Goal: Navigation & Orientation: Find specific page/section

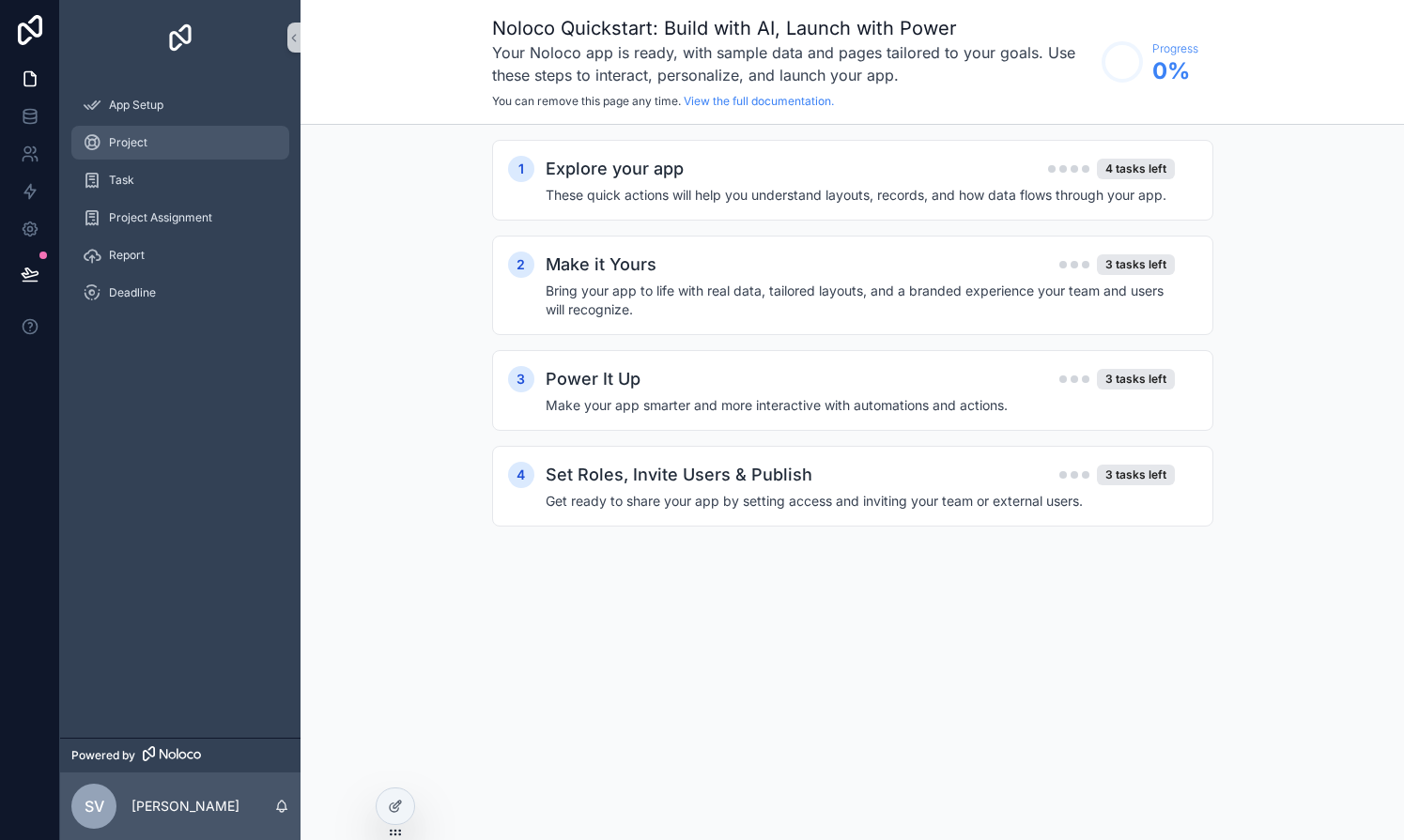
click at [163, 139] on div "Project" at bounding box center [181, 143] width 196 height 30
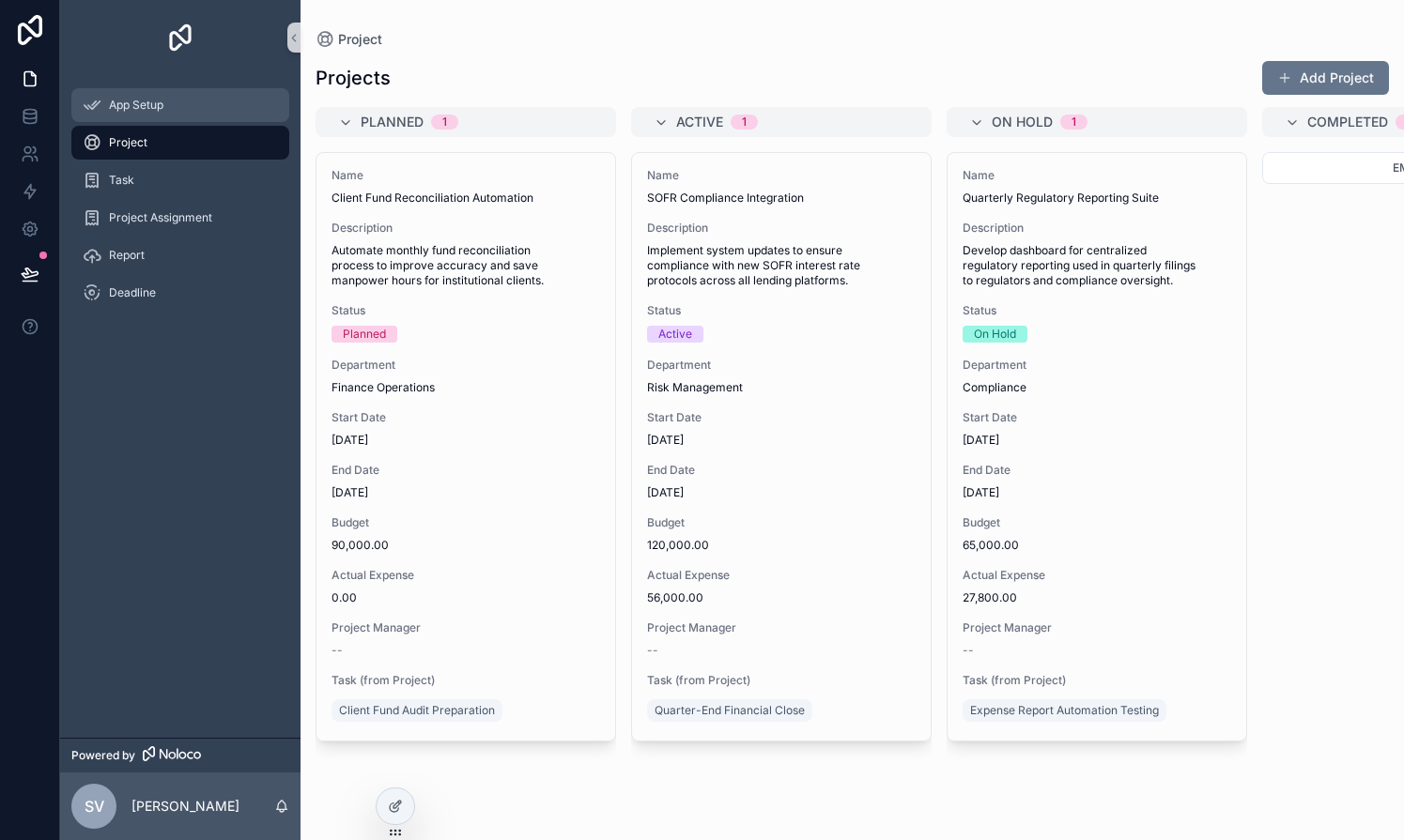
click at [152, 113] on div "App Setup" at bounding box center [181, 105] width 196 height 30
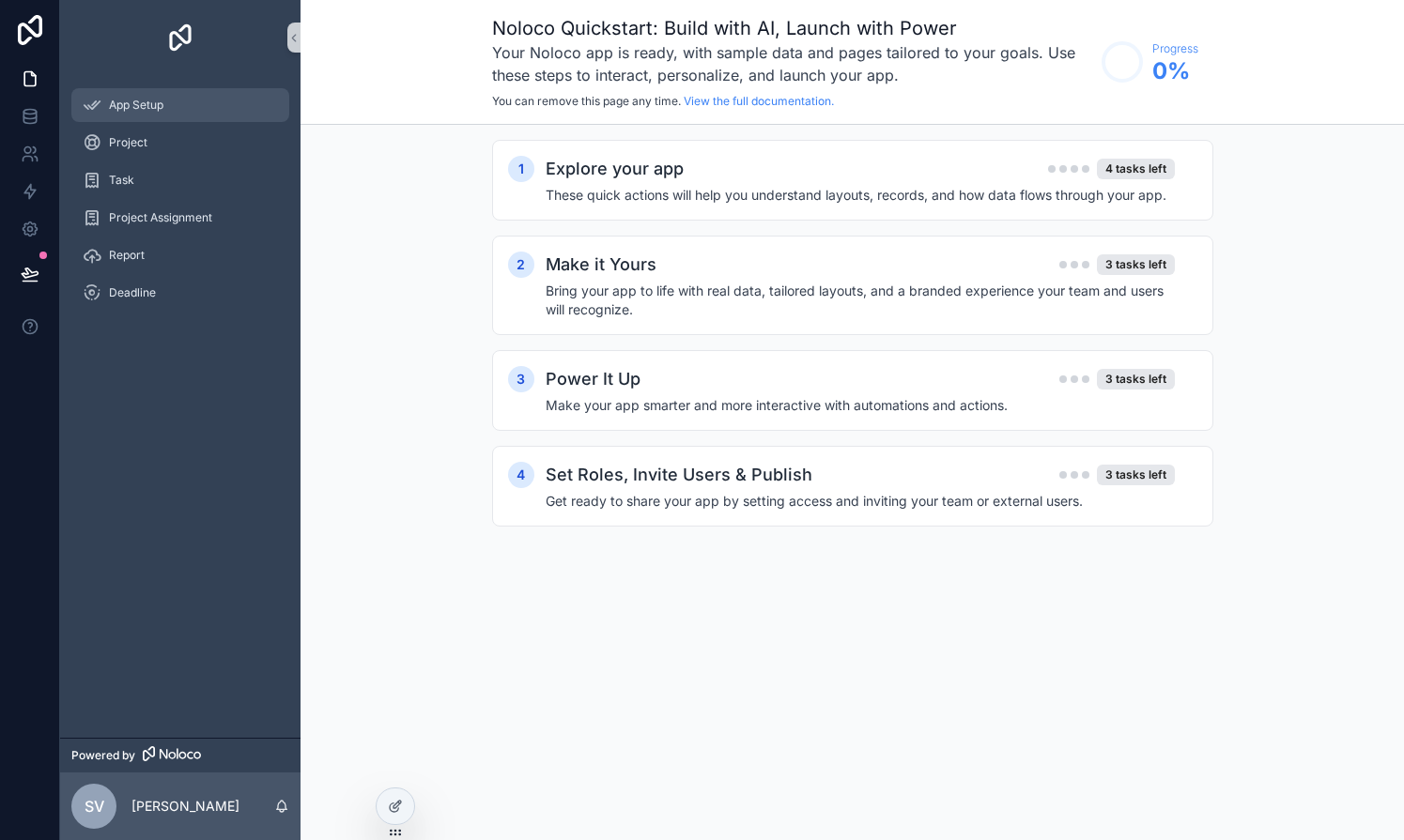
click at [144, 92] on div "App Setup" at bounding box center [181, 105] width 196 height 30
click at [143, 160] on div "Project" at bounding box center [181, 143] width 241 height 38
click at [138, 180] on div "Task" at bounding box center [181, 181] width 196 height 30
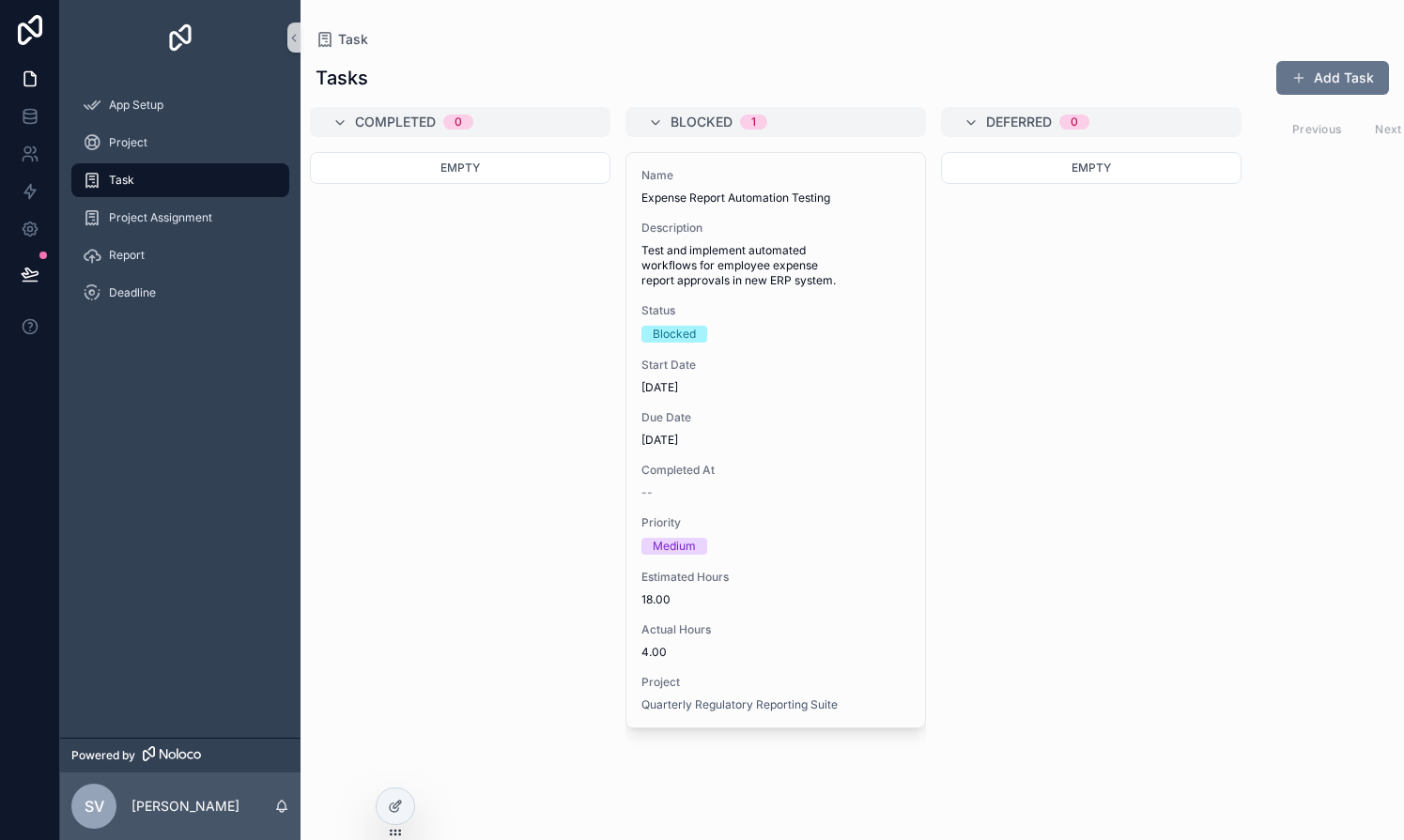
scroll to position [0, 685]
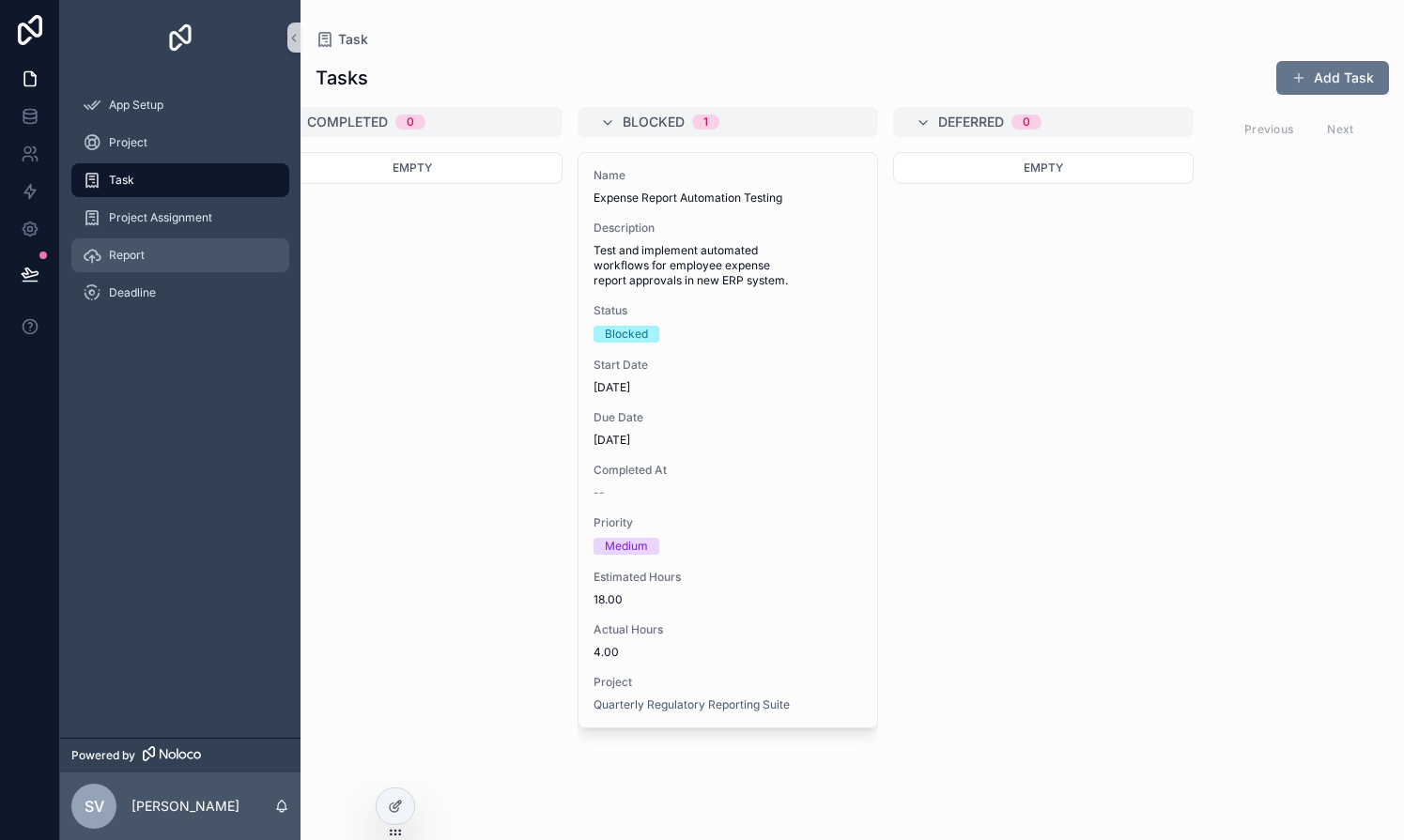
click at [133, 261] on span "Report" at bounding box center [127, 256] width 36 height 15
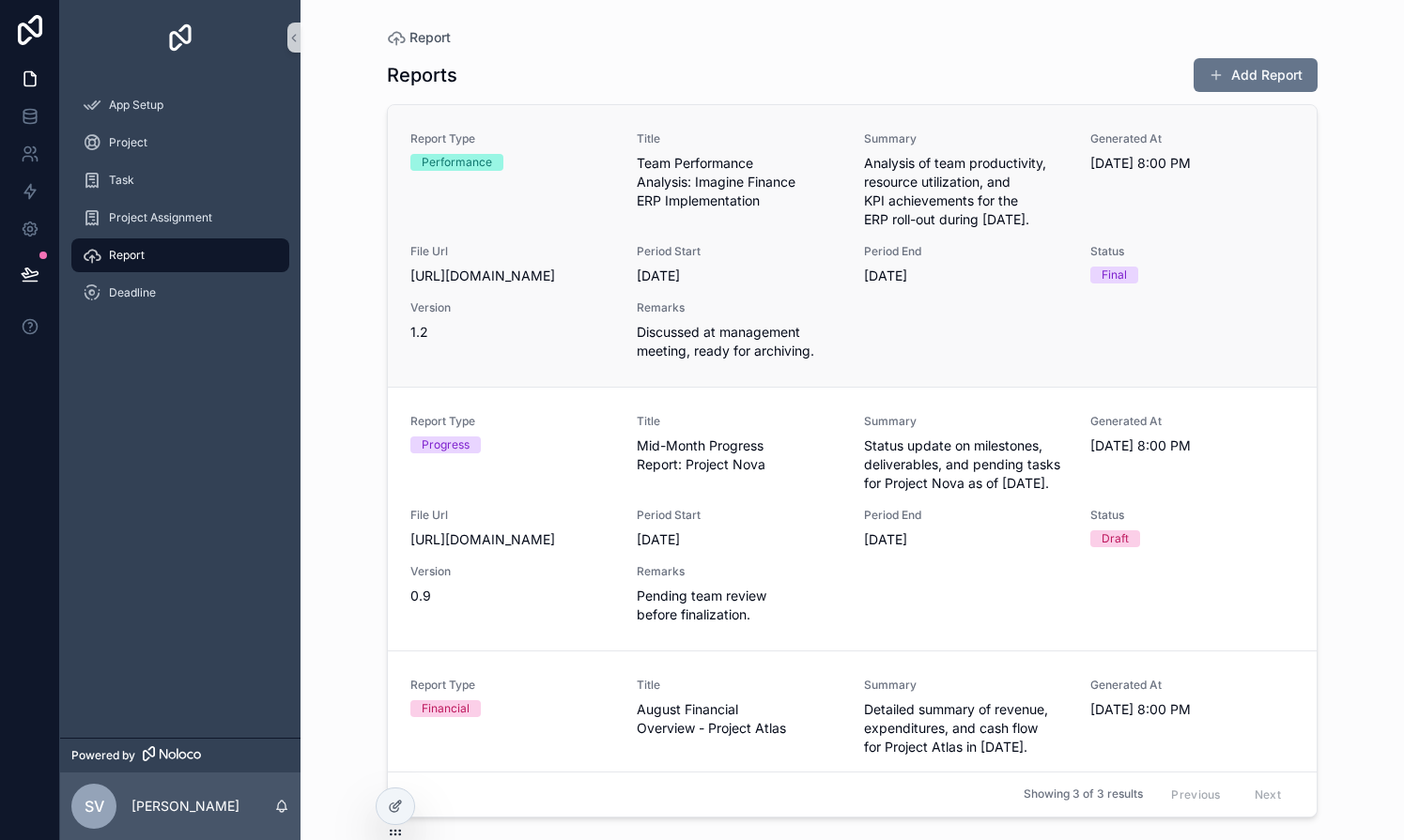
scroll to position [198, 0]
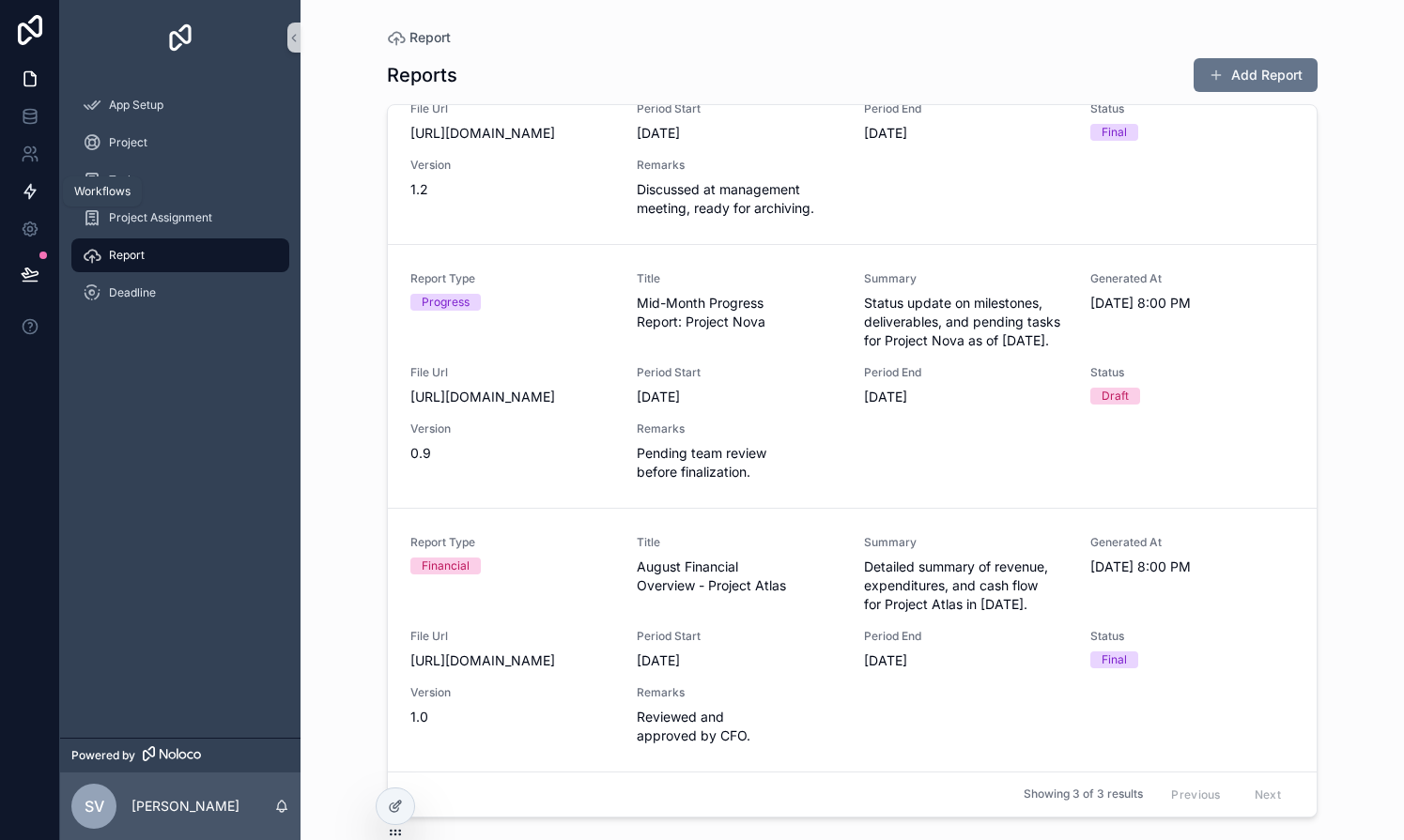
click at [24, 185] on icon at bounding box center [30, 192] width 19 height 19
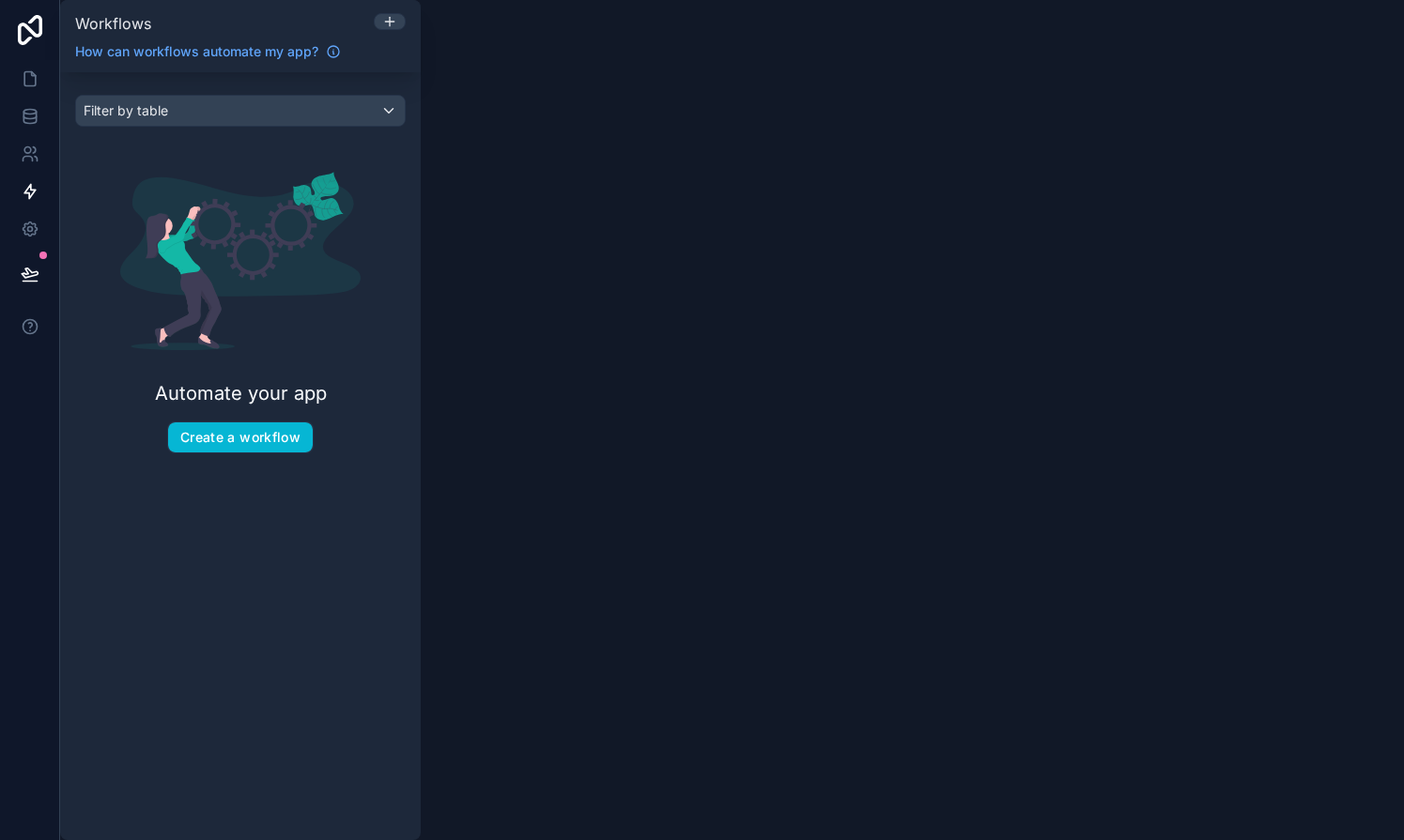
click at [165, 94] on div "Filter by table Automate your app Create a workflow" at bounding box center [240, 281] width 360 height 419
click at [165, 104] on span "Filter by table" at bounding box center [126, 110] width 85 height 16
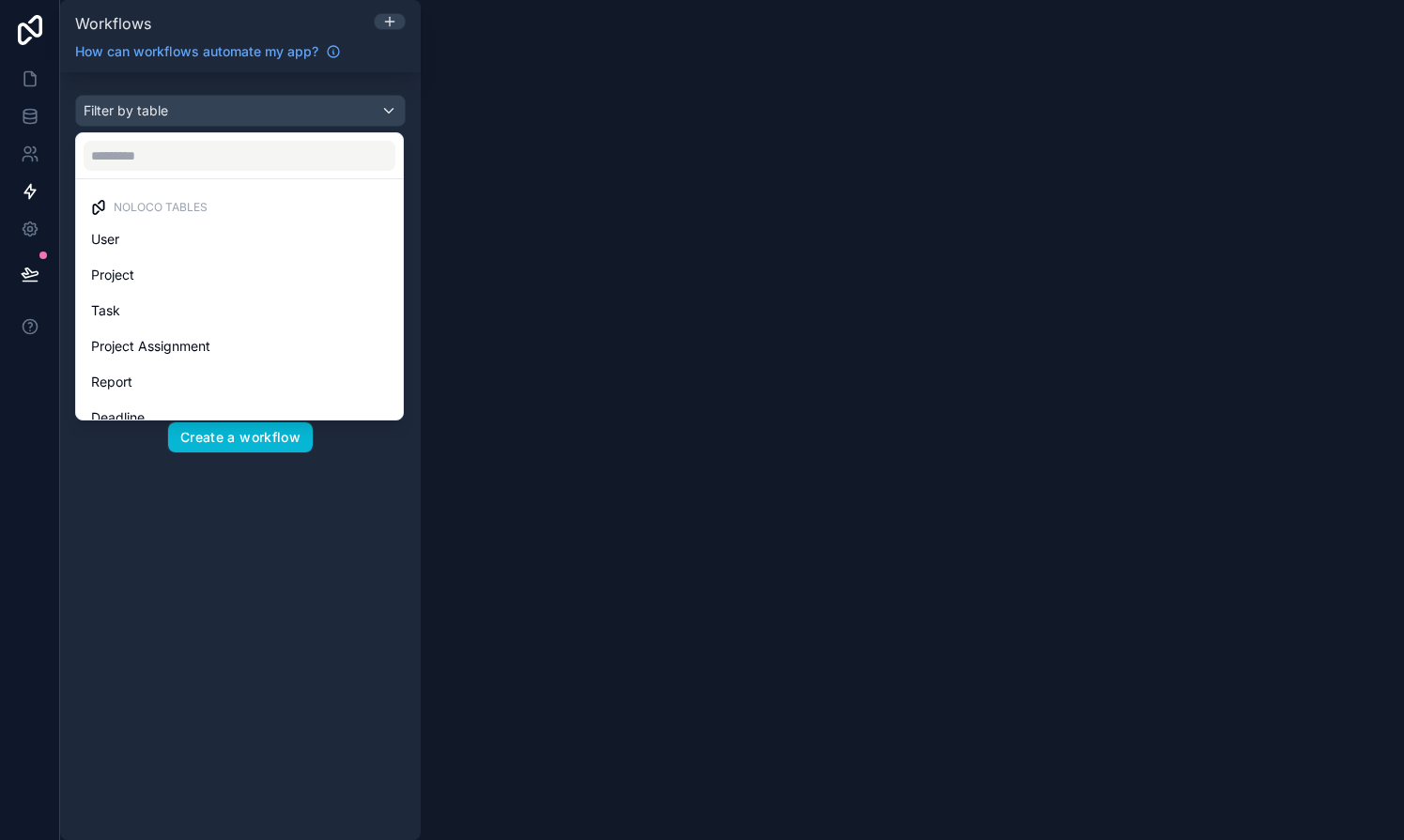
click at [188, 460] on div "scrollable content" at bounding box center [702, 420] width 1404 height 840
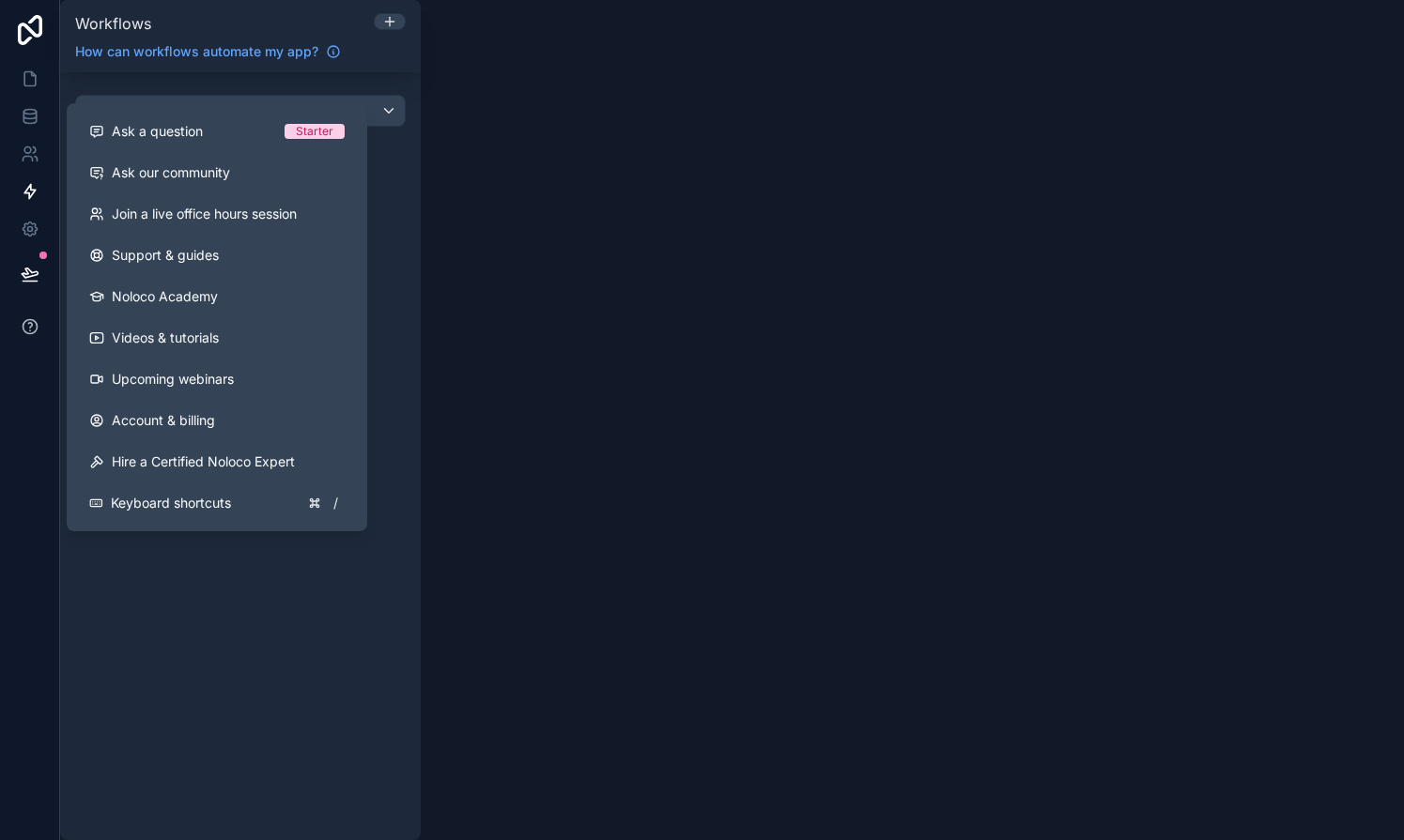
click at [27, 327] on icon at bounding box center [30, 326] width 19 height 19
